Goal: Transaction & Acquisition: Purchase product/service

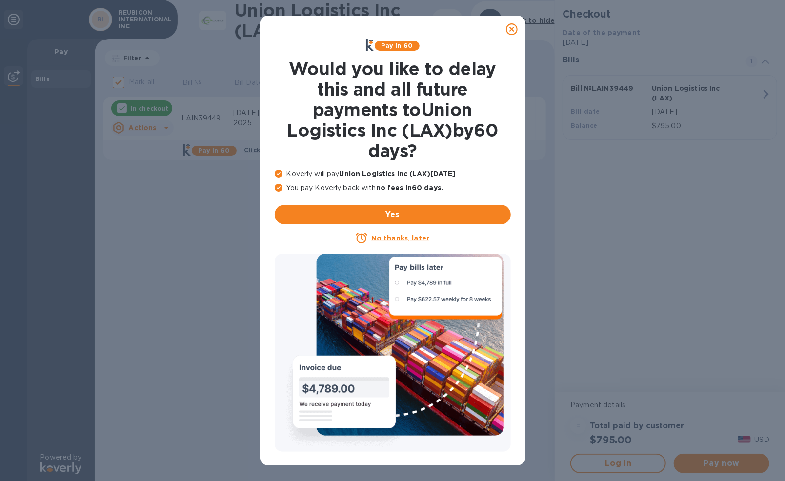
click at [513, 29] on icon at bounding box center [512, 29] width 12 height 12
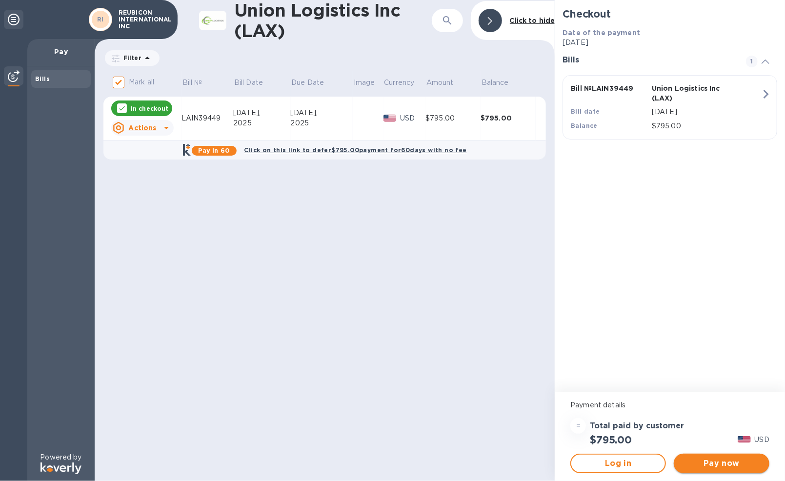
click at [708, 463] on span "Pay now" at bounding box center [721, 464] width 80 height 12
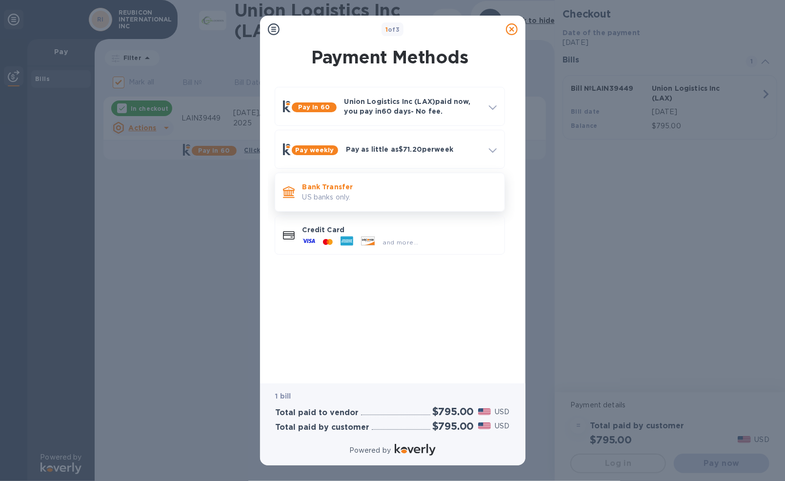
click at [359, 192] on p "US banks only." at bounding box center [399, 197] width 194 height 10
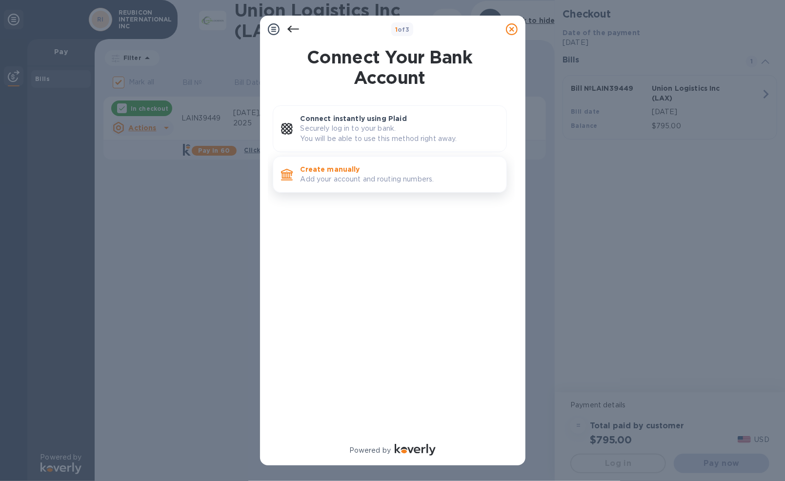
click at [372, 177] on p "Add your account and routing numbers." at bounding box center [400, 179] width 198 height 10
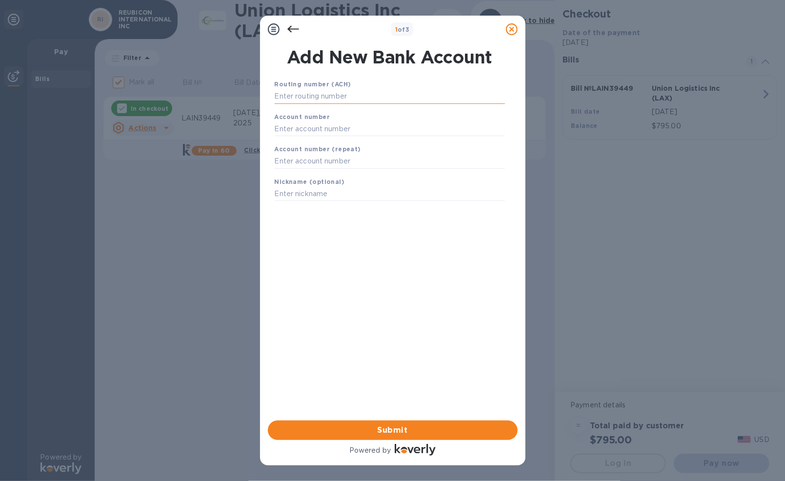
click at [370, 97] on input "text" at bounding box center [390, 96] width 230 height 15
type input "11900659"
click at [327, 128] on input "text" at bounding box center [390, 128] width 230 height 15
type input "2960932891"
click at [341, 158] on input "text" at bounding box center [390, 161] width 230 height 15
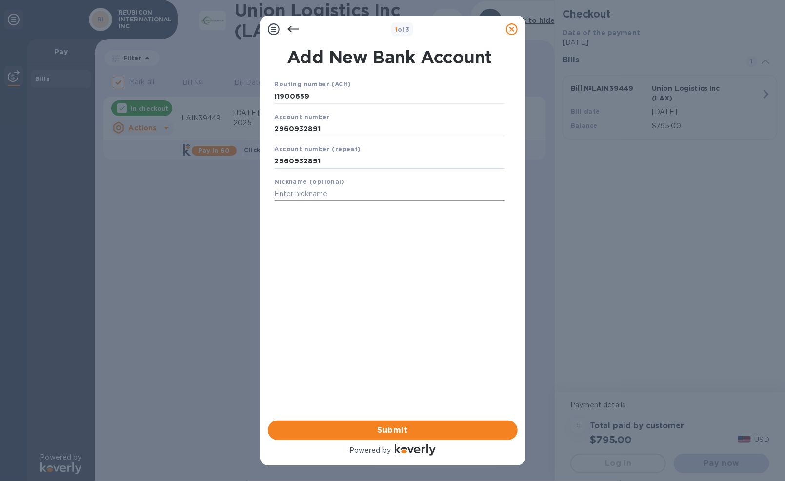
type input "2960932891"
click at [302, 193] on input "text" at bounding box center [390, 194] width 230 height 15
type input "Reubicon International Inc"
click at [276, 96] on input "11900659" at bounding box center [390, 96] width 230 height 15
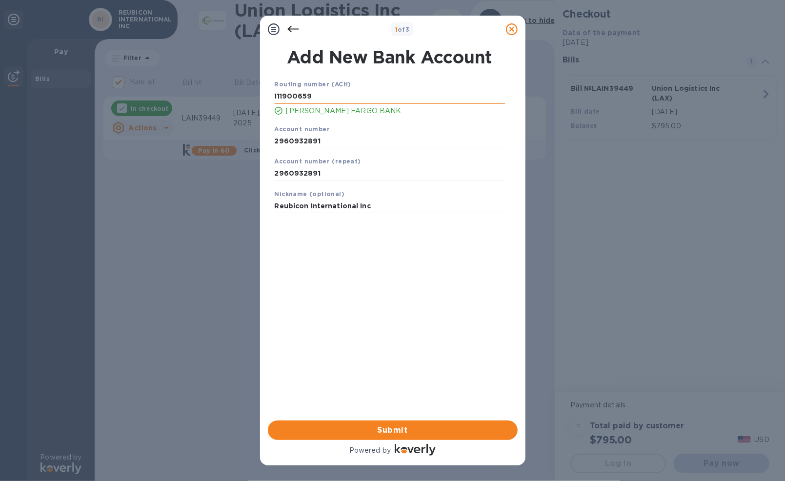
click at [401, 98] on input "111900659" at bounding box center [390, 96] width 230 height 15
type input "111900659"
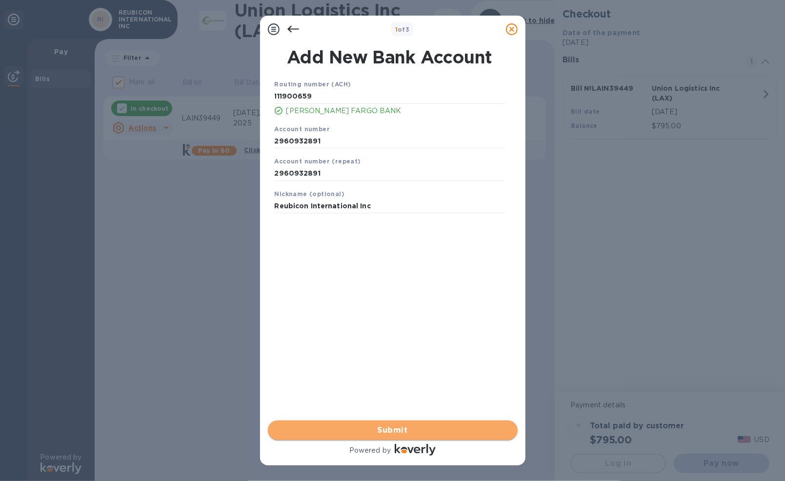
click at [326, 426] on span "Submit" at bounding box center [393, 430] width 234 height 12
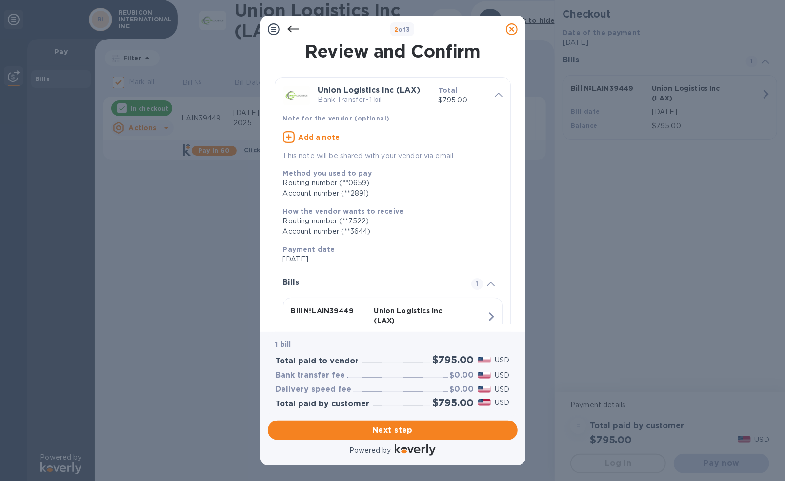
click at [312, 137] on u "Add a note" at bounding box center [319, 137] width 41 height 8
click at [358, 140] on textarea at bounding box center [385, 138] width 204 height 8
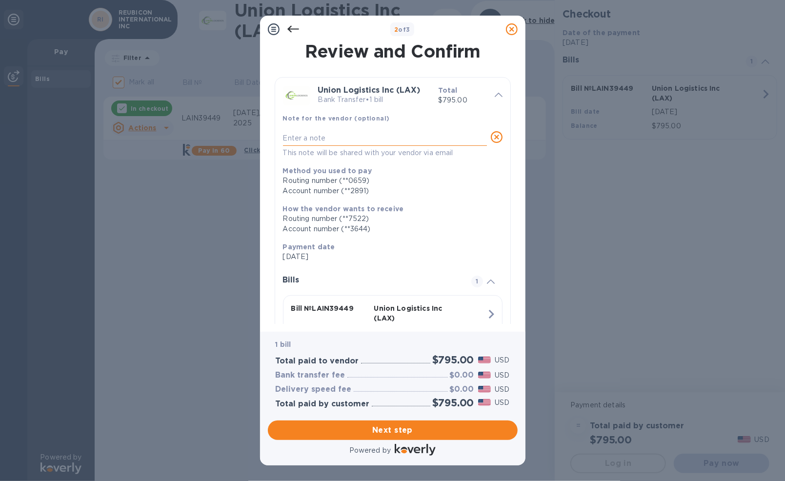
type textarea "m"
type textarea "Master BL No MAEU257550736"
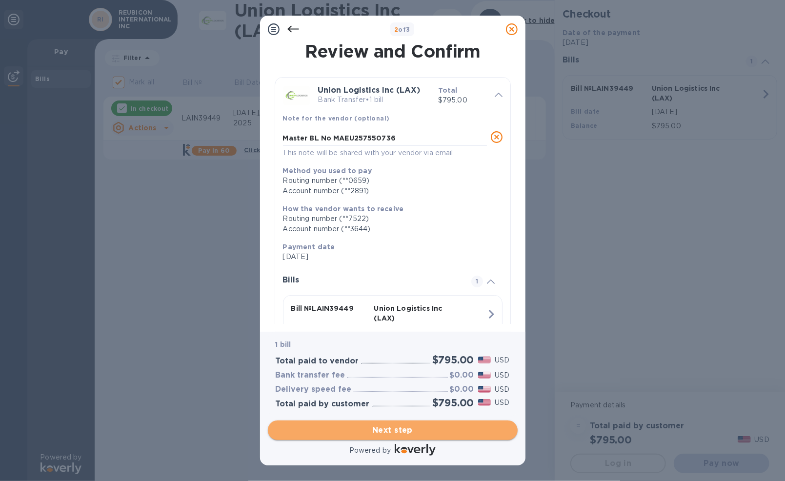
click at [390, 429] on span "Next step" at bounding box center [393, 430] width 234 height 12
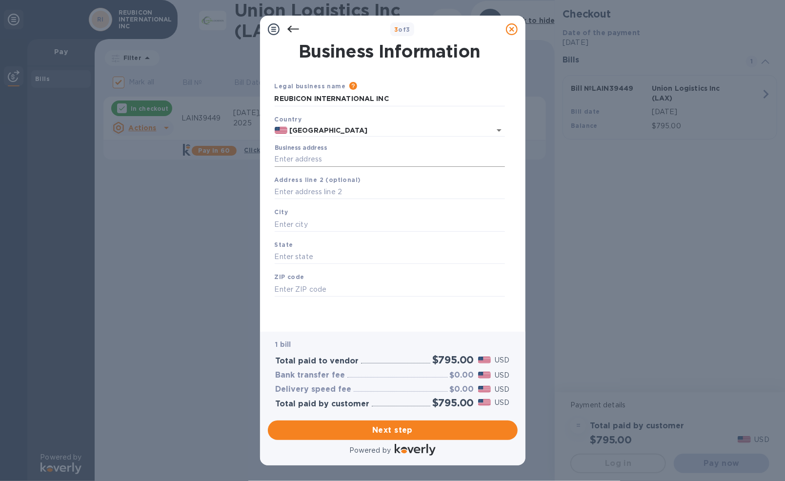
click at [367, 156] on input "Business address" at bounding box center [390, 159] width 230 height 15
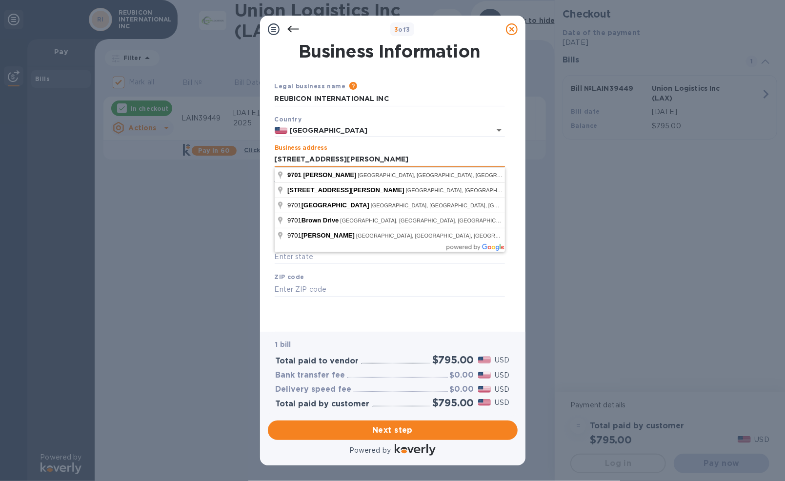
type input "[STREET_ADDRESS][PERSON_NAME]"
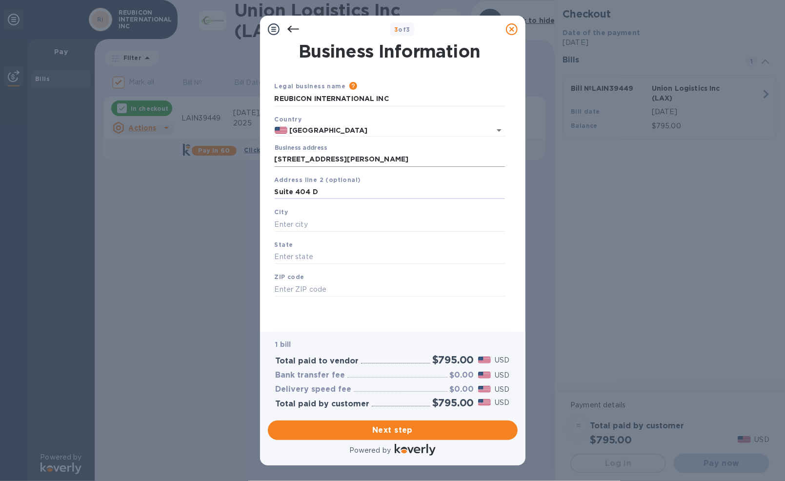
type input "Suite 404 D"
type input "Austin"
type input "[GEOGRAPHIC_DATA]"
type input "78754"
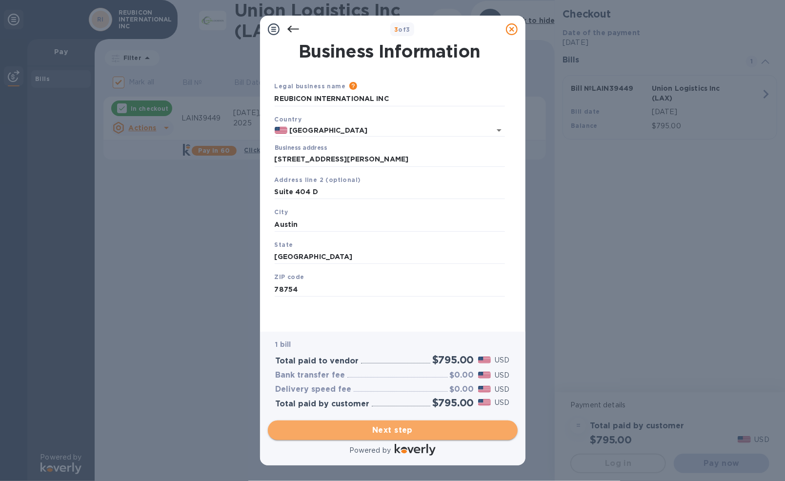
click at [373, 428] on span "Next step" at bounding box center [393, 430] width 234 height 12
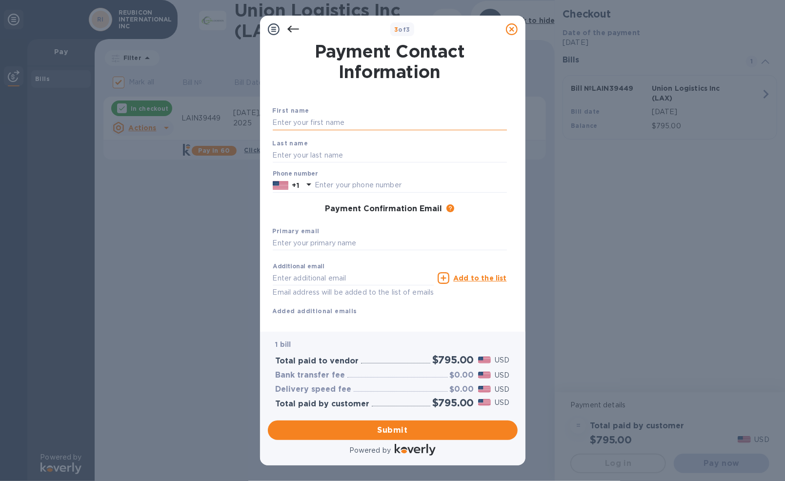
click at [339, 118] on input "text" at bounding box center [390, 123] width 234 height 15
type input "Deepak"
type input "[PERSON_NAME]"
type input "7133772648"
click at [470, 152] on input "[PERSON_NAME]" at bounding box center [390, 155] width 234 height 15
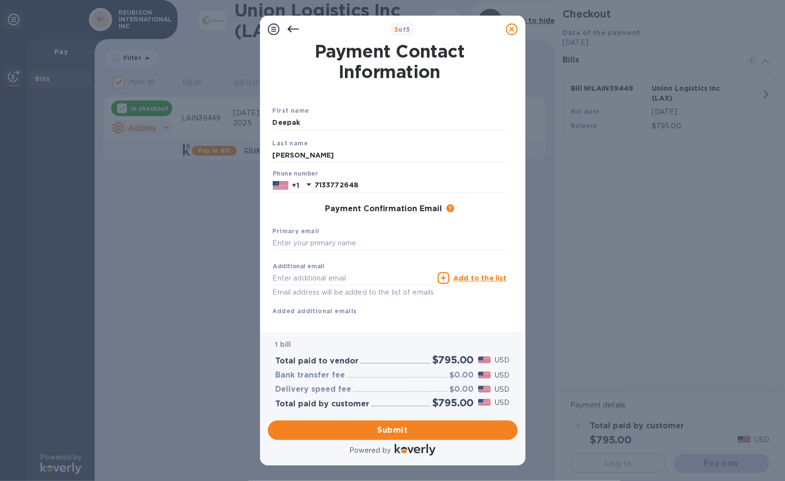
click at [481, 227] on div "Primary email" at bounding box center [390, 238] width 242 height 33
click at [358, 243] on input "text" at bounding box center [390, 243] width 234 height 15
type input "[EMAIL_ADDRESS][DOMAIN_NAME]"
click at [469, 310] on div "Additional email Email address will be added to the list of emails Add to the l…" at bounding box center [390, 287] width 234 height 58
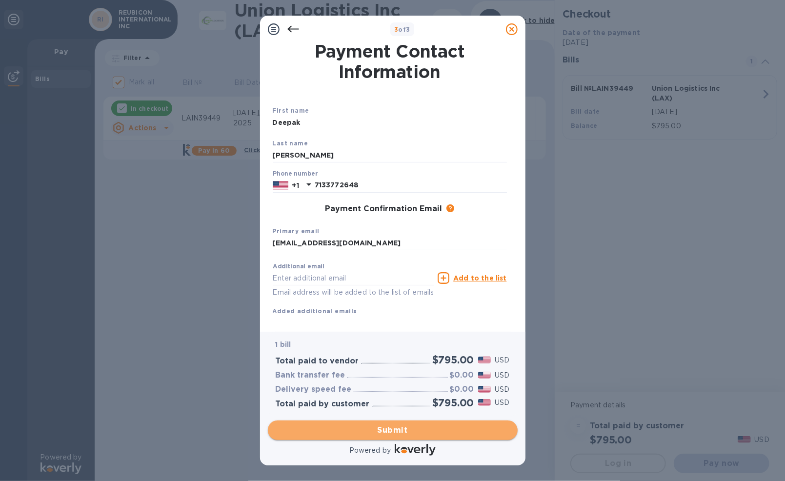
click at [421, 424] on span "Submit" at bounding box center [393, 430] width 234 height 12
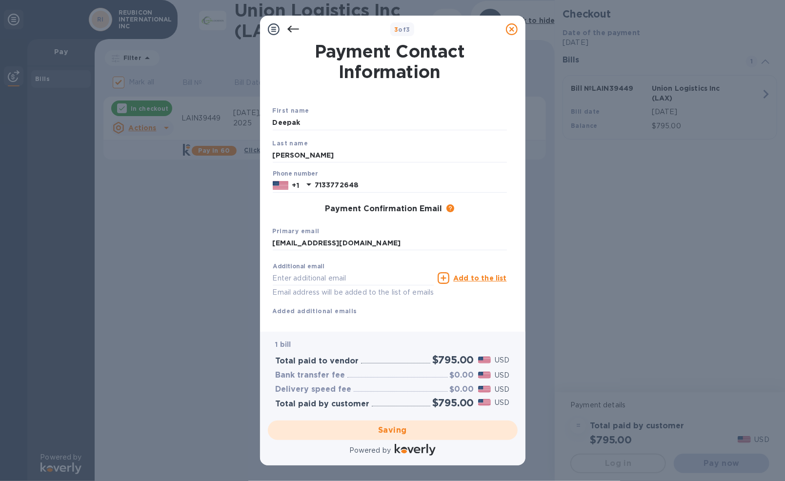
checkbox input "false"
